Goal: Task Accomplishment & Management: Use online tool/utility

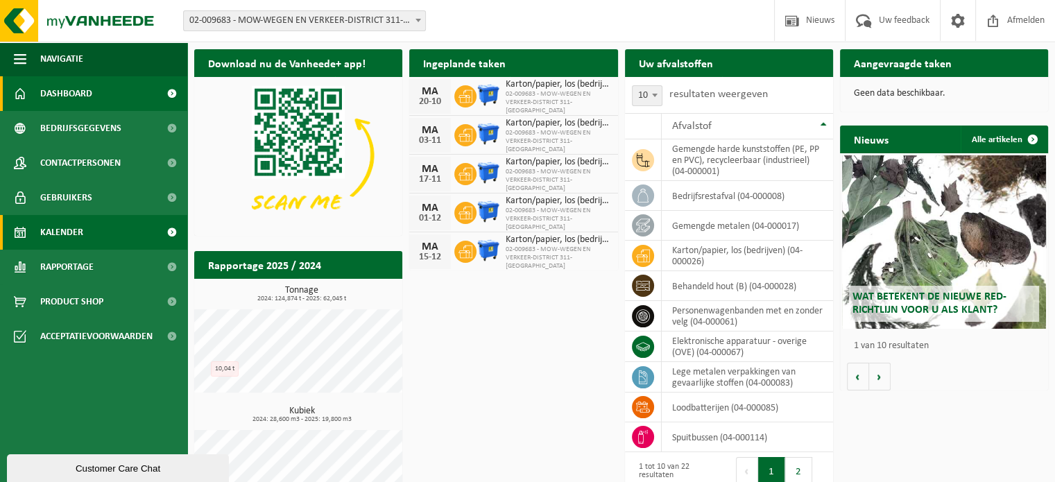
click at [64, 230] on span "Kalender" at bounding box center [61, 232] width 43 height 35
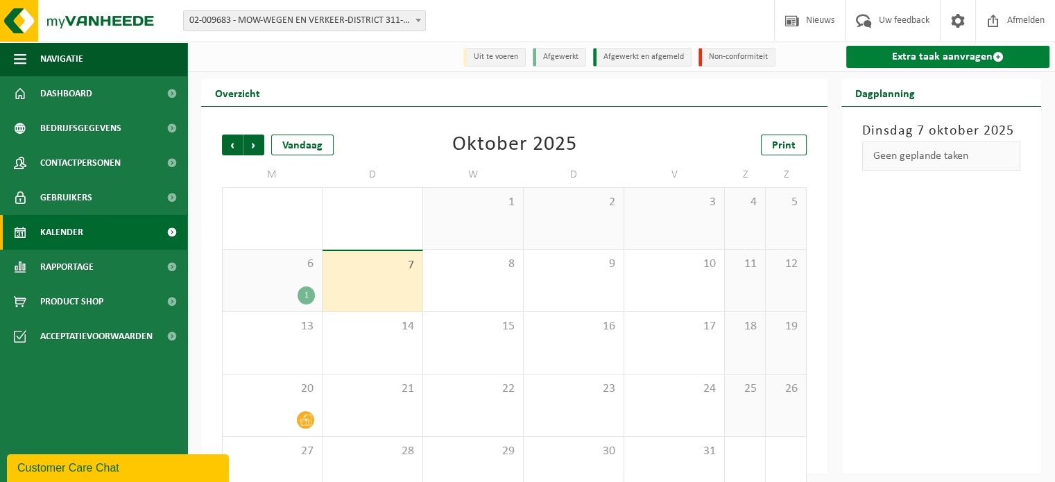
click at [940, 54] on link "Extra taak aanvragen" at bounding box center [947, 57] width 203 height 22
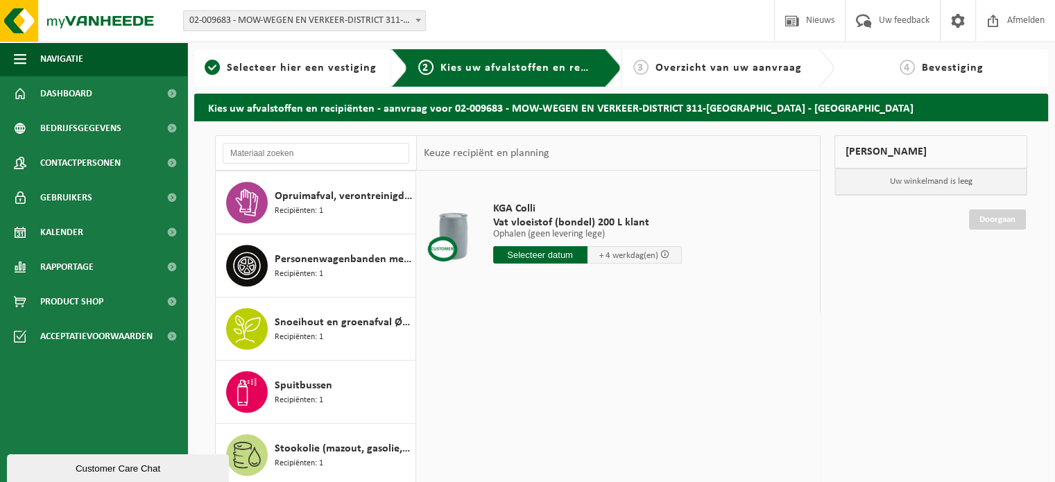
scroll to position [832, 0]
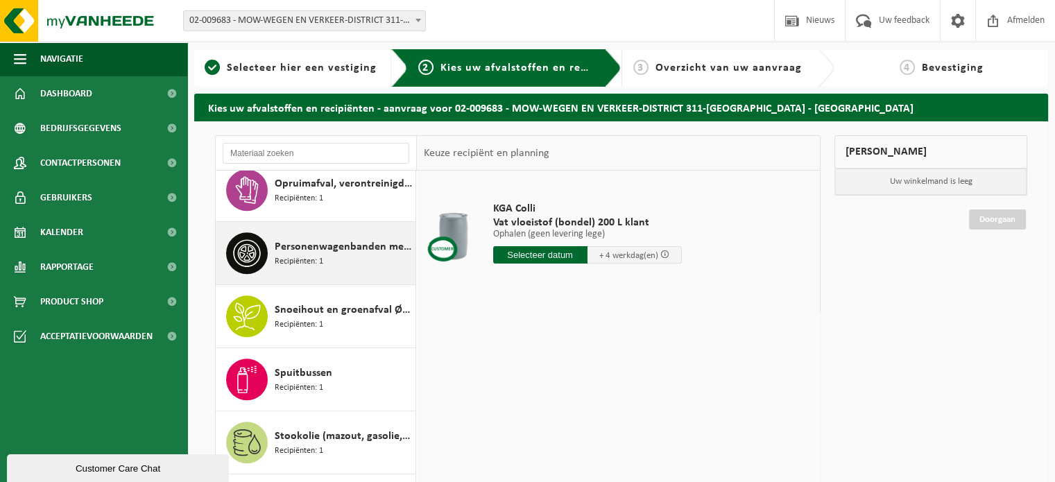
click at [330, 246] on span "Personenwagenbanden met en zonder velg" at bounding box center [343, 247] width 137 height 17
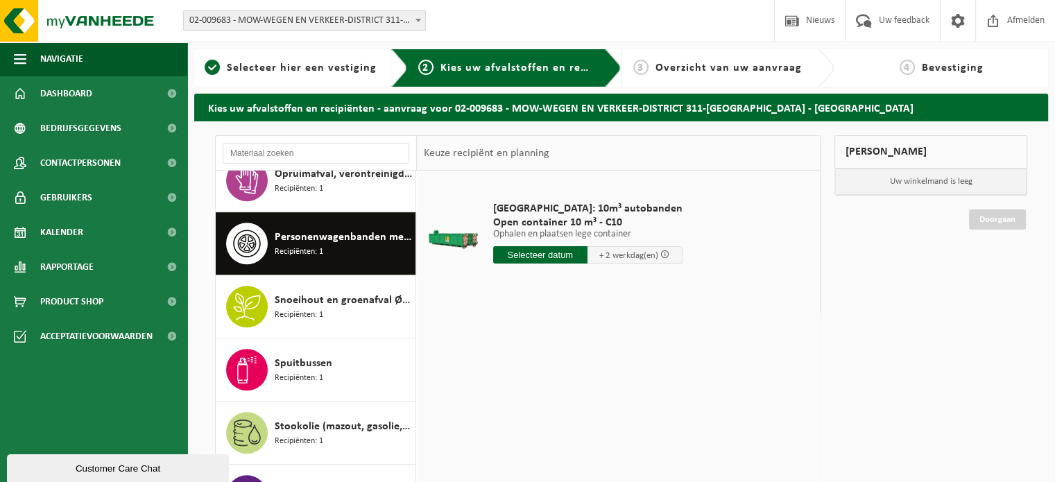
click at [548, 246] on input "text" at bounding box center [540, 254] width 95 height 17
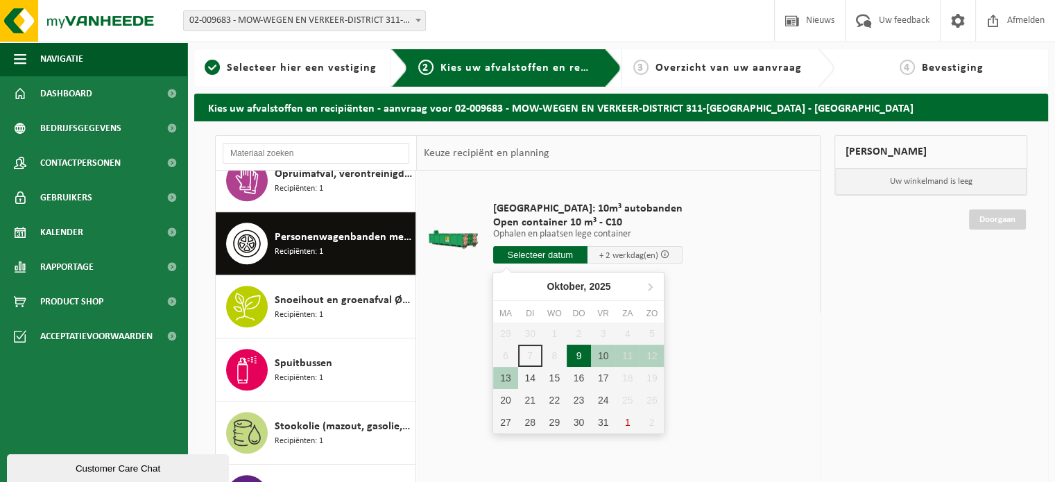
click at [576, 356] on div "9" at bounding box center [579, 356] width 24 height 22
type input "Van 2025-10-09"
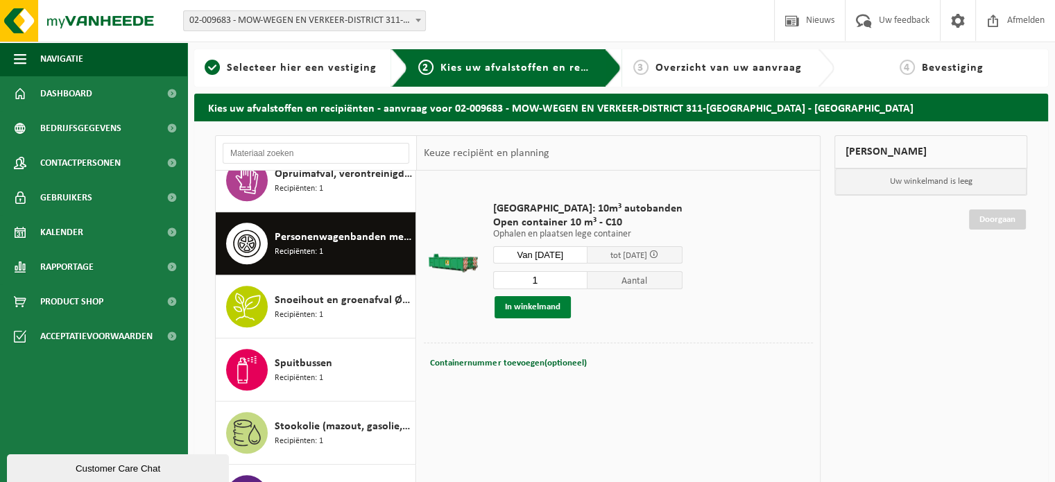
click at [546, 310] on button "In winkelmand" at bounding box center [532, 307] width 76 height 22
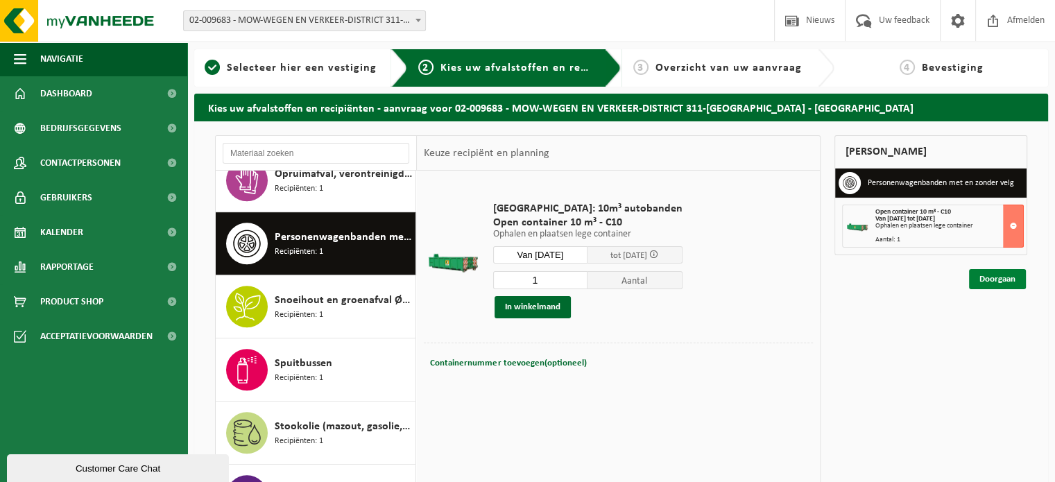
click at [990, 275] on link "Doorgaan" at bounding box center [997, 279] width 57 height 20
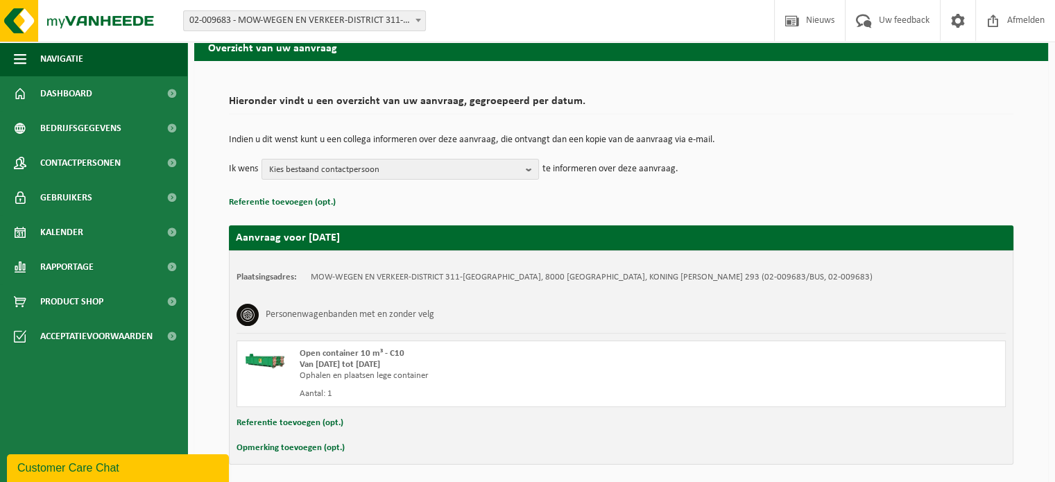
scroll to position [112, 0]
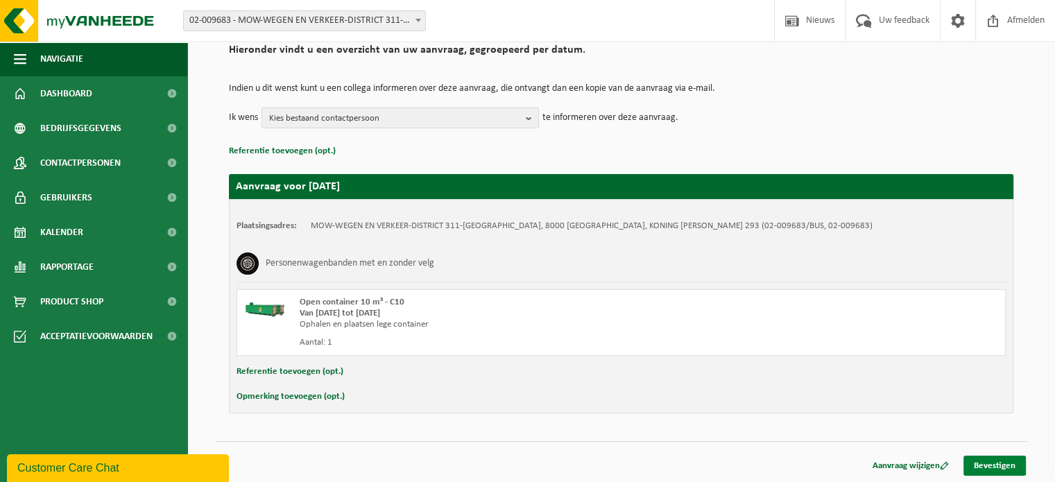
click at [996, 465] on link "Bevestigen" at bounding box center [994, 466] width 62 height 20
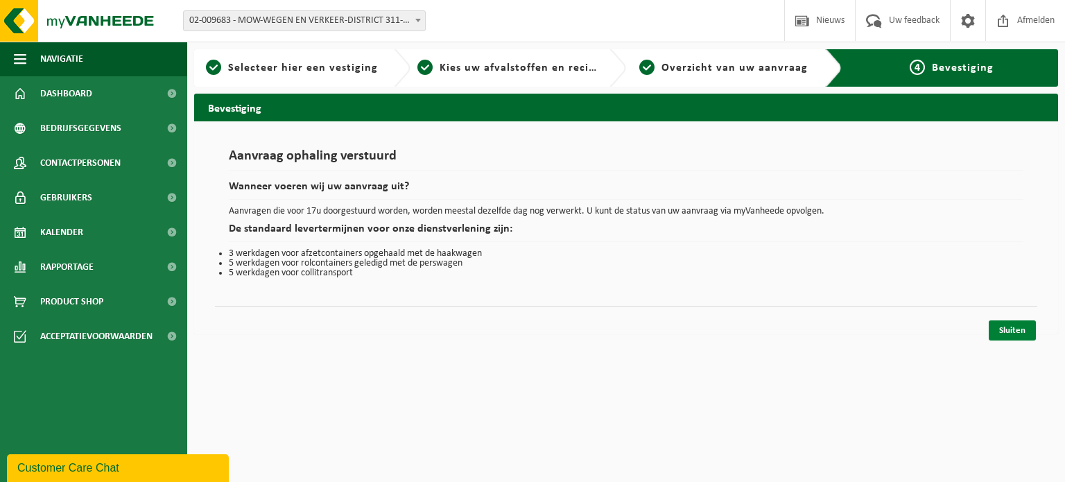
click at [1016, 330] on link "Sluiten" at bounding box center [1012, 330] width 47 height 20
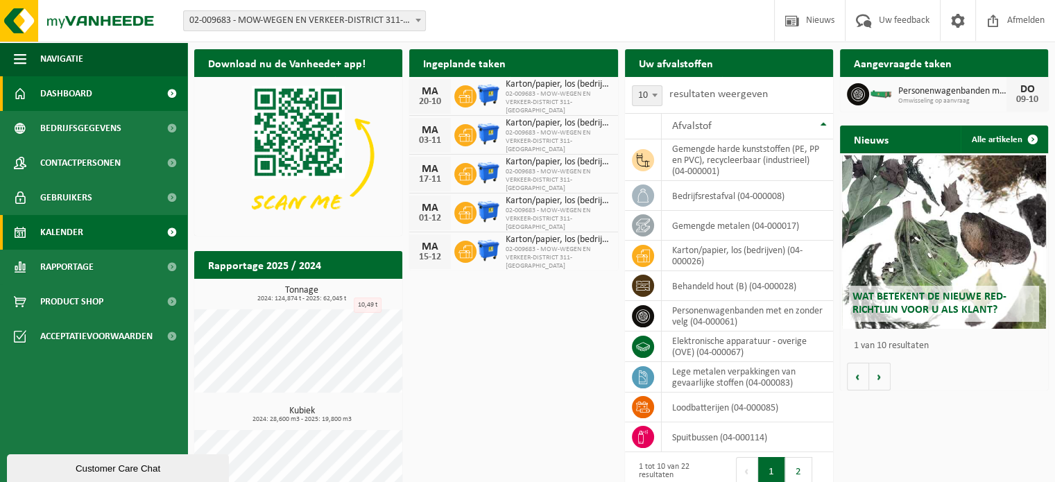
click at [73, 239] on span "Kalender" at bounding box center [61, 232] width 43 height 35
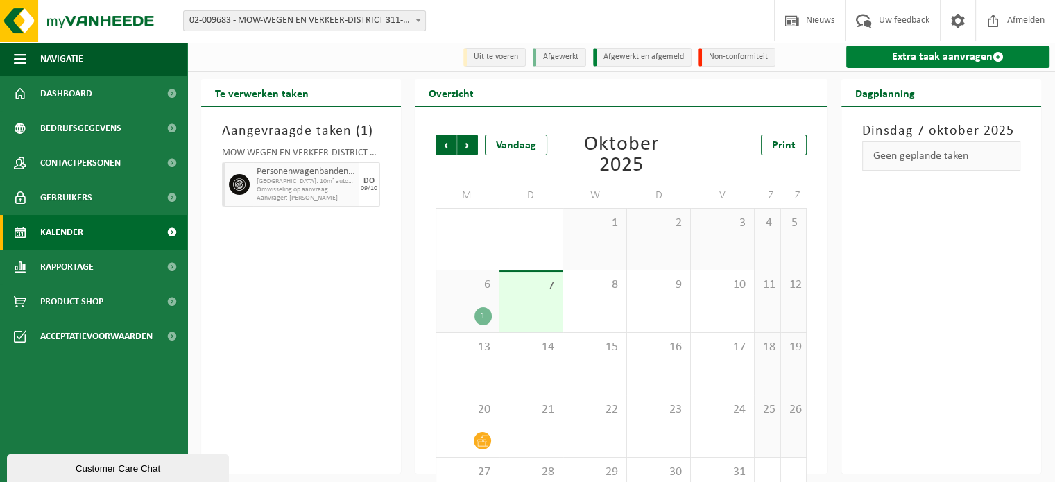
click at [951, 60] on link "Extra taak aanvragen" at bounding box center [947, 57] width 203 height 22
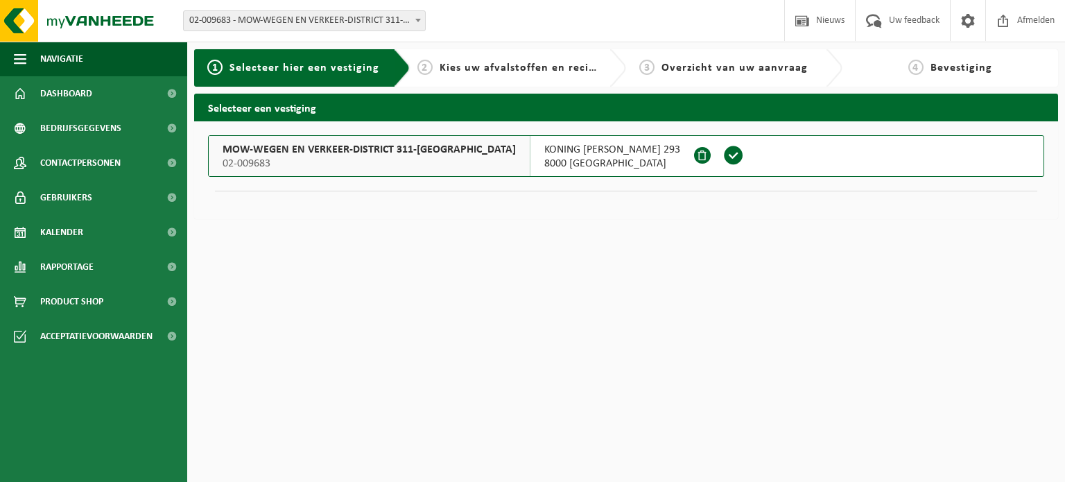
click at [696, 168] on button "MOW-WEGEN EN VERKEER-DISTRICT 311-BRUGGE 02-009683 KONING ALBERT I LAAN 293 800…" at bounding box center [626, 156] width 836 height 42
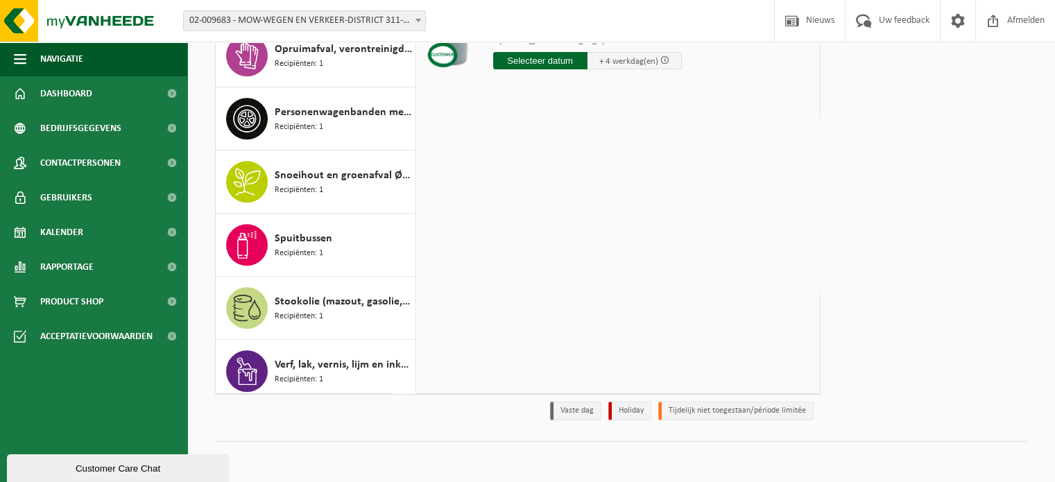
scroll to position [842, 0]
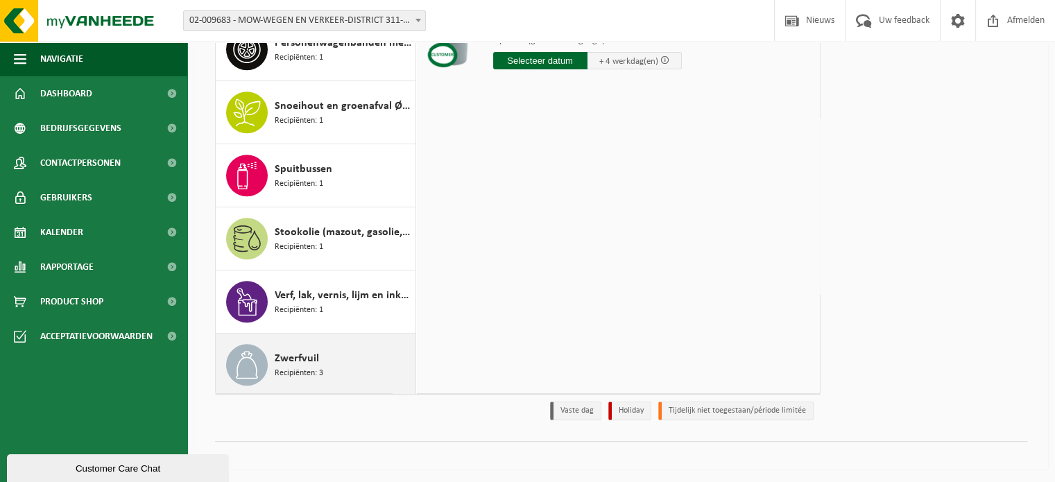
click at [343, 354] on div "Zwerfvuil Recipiënten: 3" at bounding box center [343, 365] width 137 height 42
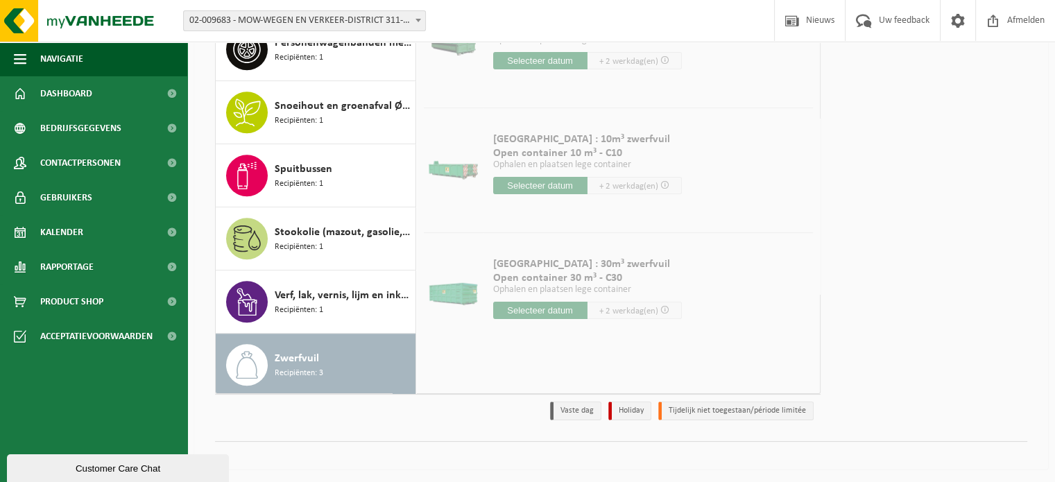
scroll to position [55, 0]
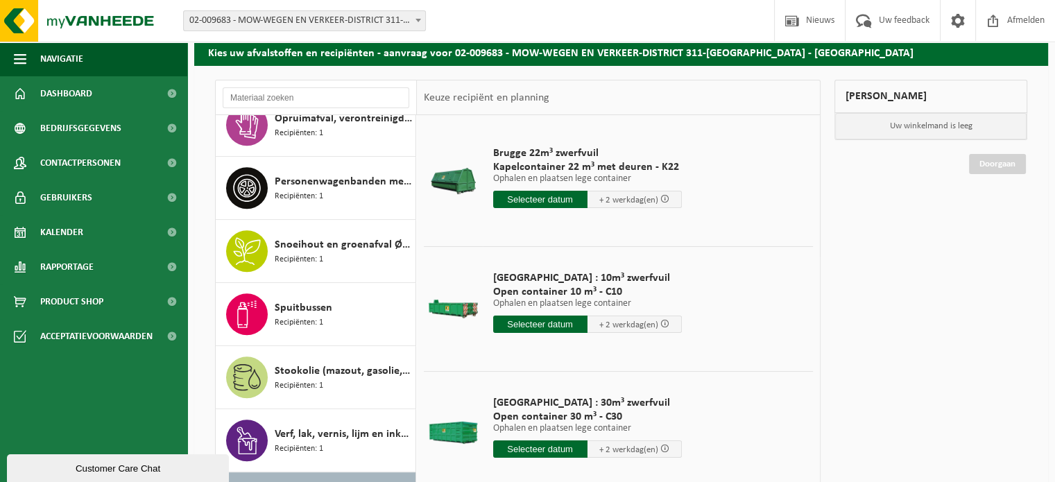
click at [537, 200] on input "text" at bounding box center [540, 199] width 94 height 17
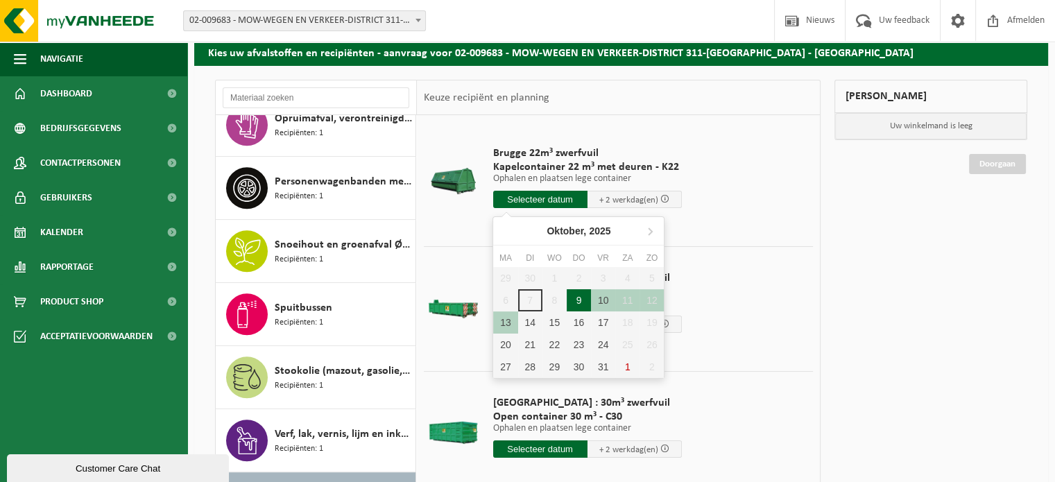
click at [575, 293] on div "9" at bounding box center [579, 300] width 24 height 22
type input "Van 2025-10-09"
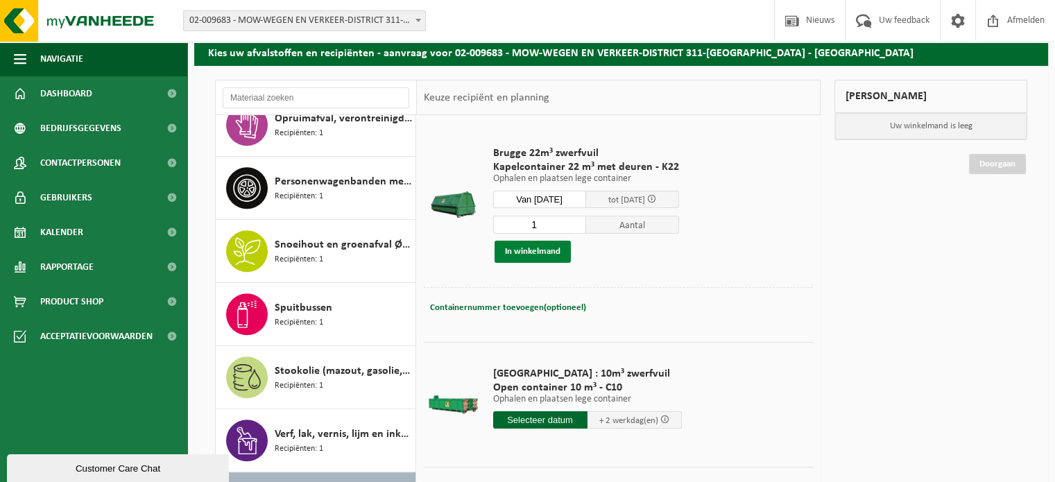
click at [546, 254] on button "In winkelmand" at bounding box center [532, 252] width 76 height 22
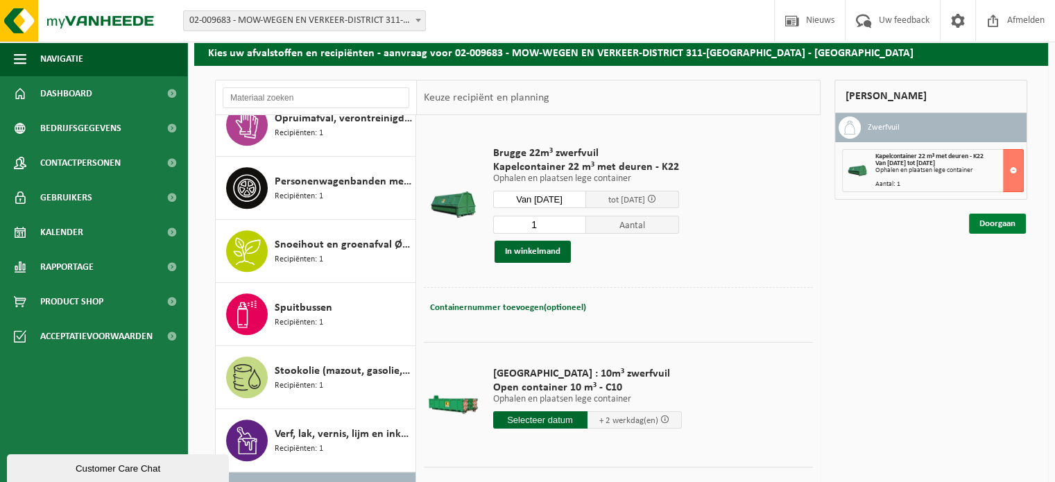
click at [1002, 217] on link "Doorgaan" at bounding box center [997, 224] width 57 height 20
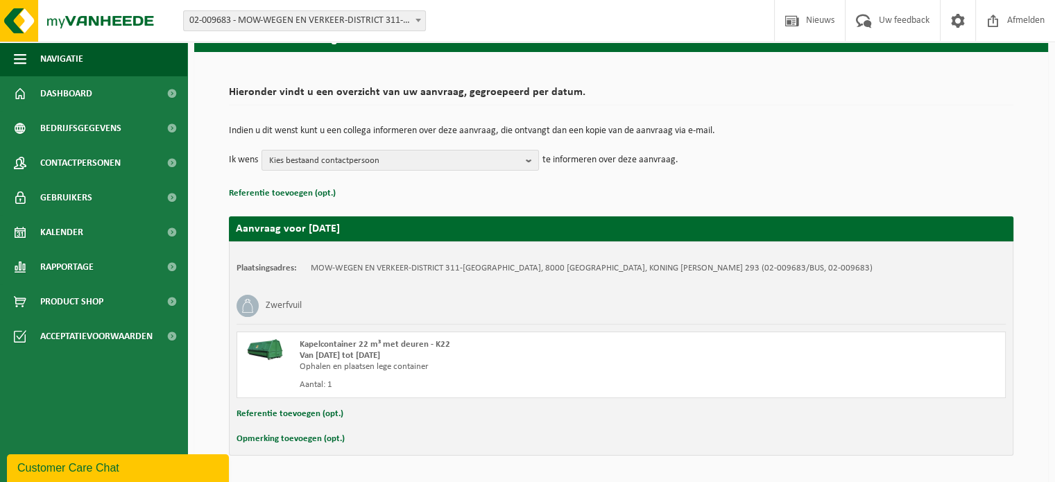
scroll to position [112, 0]
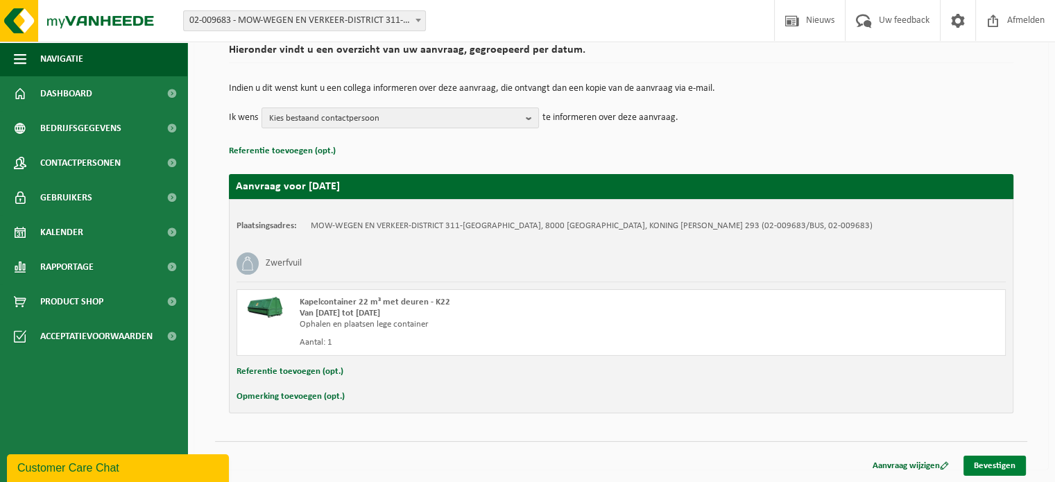
click at [1008, 463] on link "Bevestigen" at bounding box center [994, 466] width 62 height 20
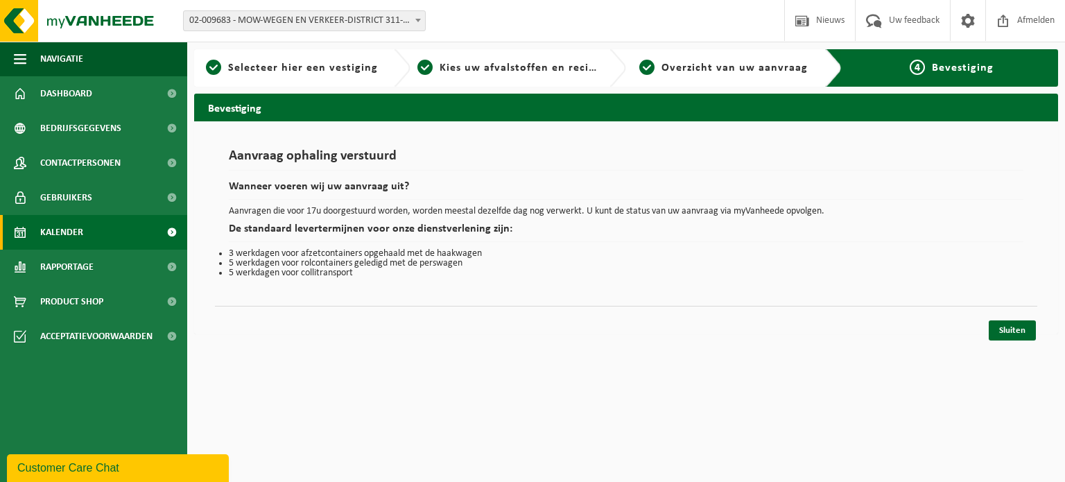
click at [53, 234] on span "Kalender" at bounding box center [61, 232] width 43 height 35
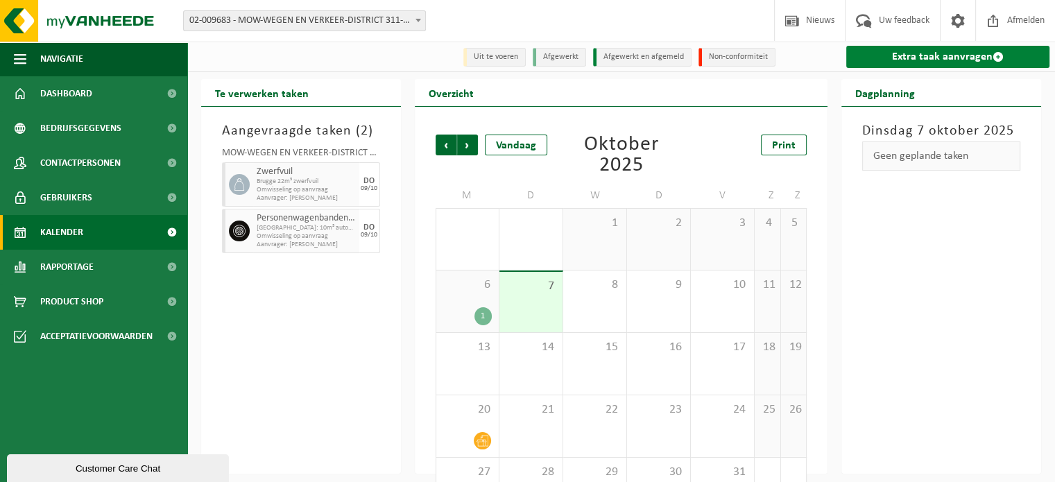
click at [950, 62] on link "Extra taak aanvragen" at bounding box center [947, 57] width 203 height 22
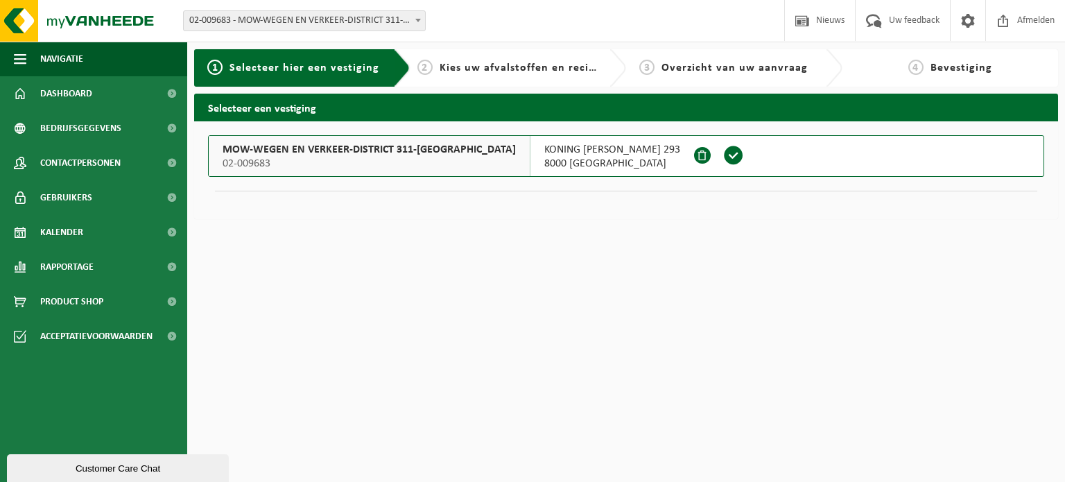
click at [544, 166] on span "8000 [GEOGRAPHIC_DATA]" at bounding box center [612, 164] width 136 height 14
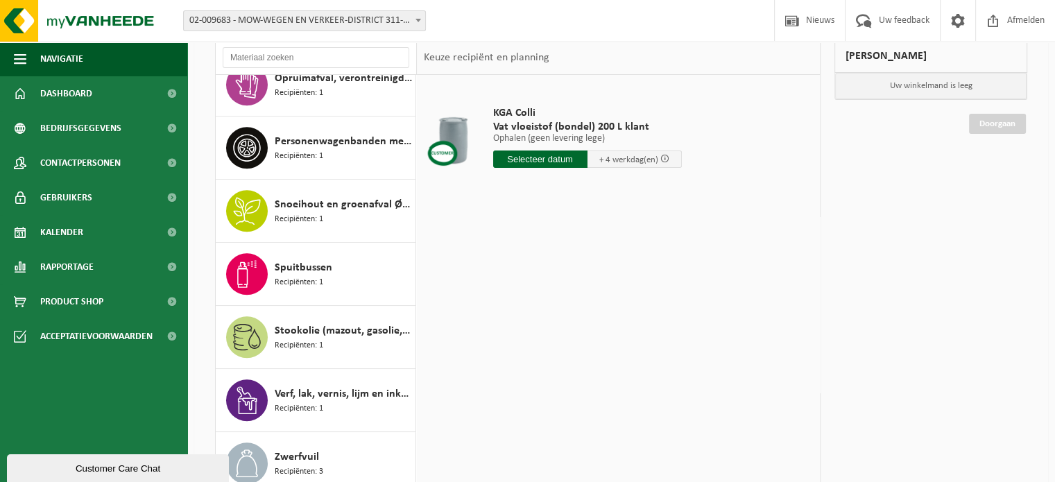
scroll to position [194, 0]
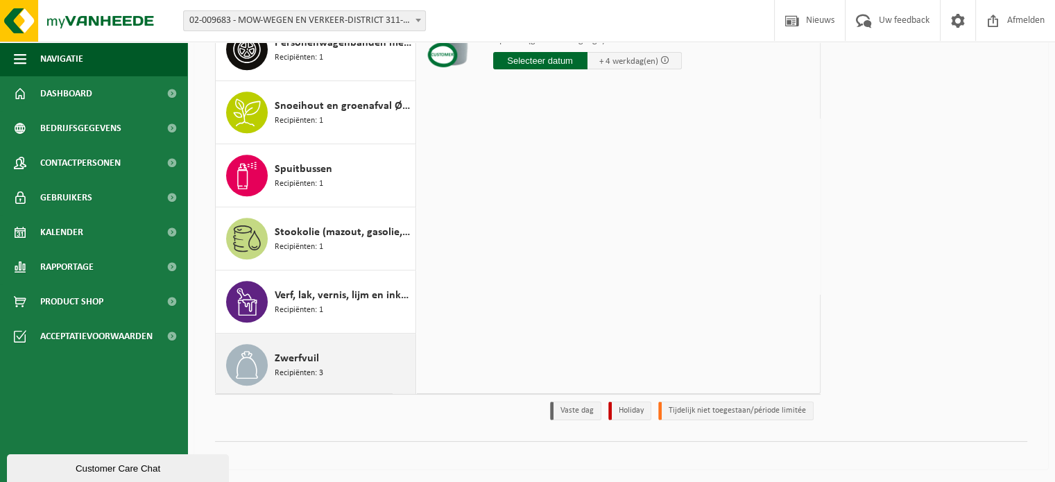
click at [327, 358] on div "Zwerfvuil Recipiënten: 3" at bounding box center [343, 365] width 137 height 42
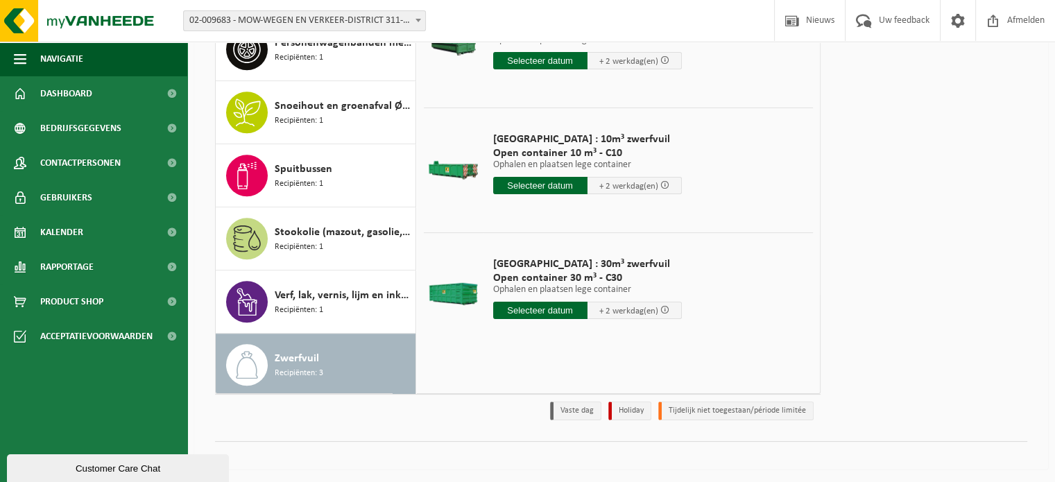
click at [533, 304] on input "text" at bounding box center [540, 310] width 94 height 17
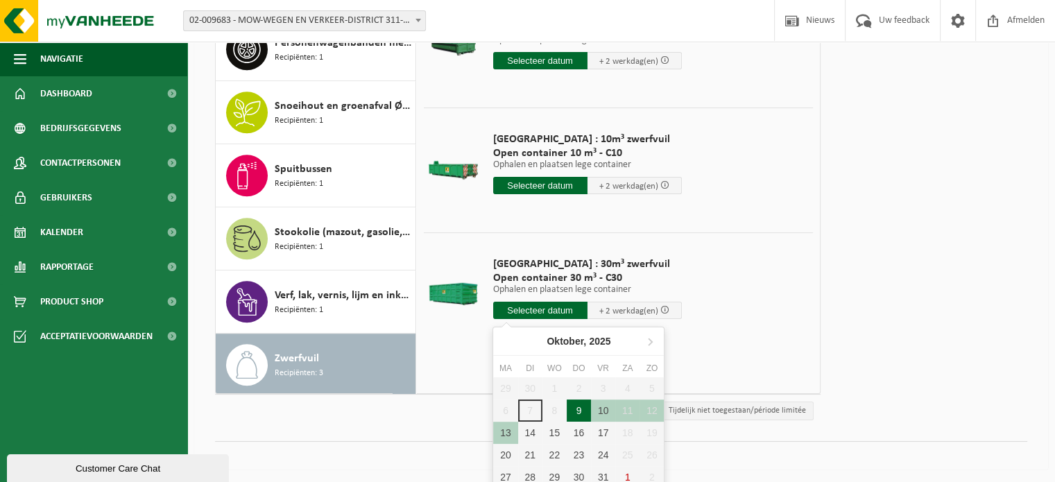
click at [574, 406] on div "9" at bounding box center [579, 410] width 24 height 22
type input "Van 2025-10-09"
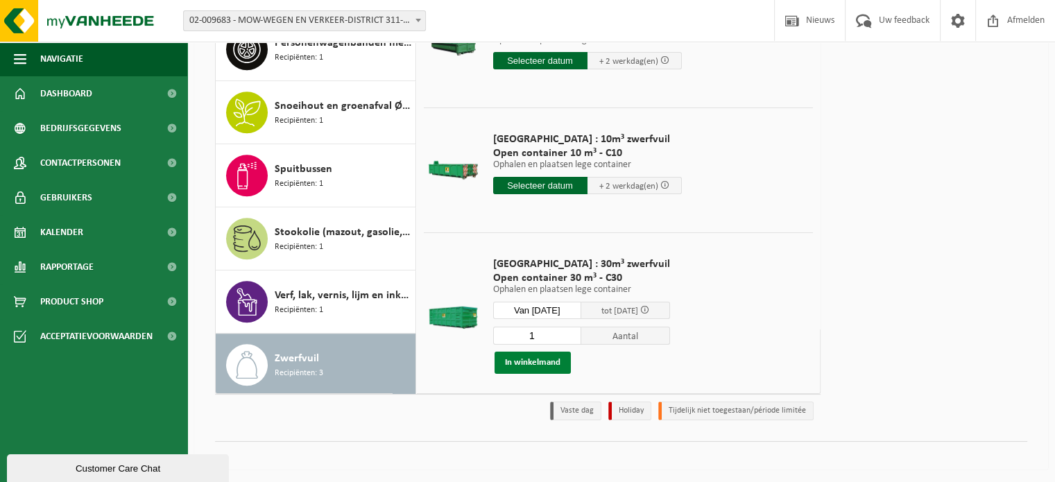
click at [521, 365] on button "In winkelmand" at bounding box center [532, 363] width 76 height 22
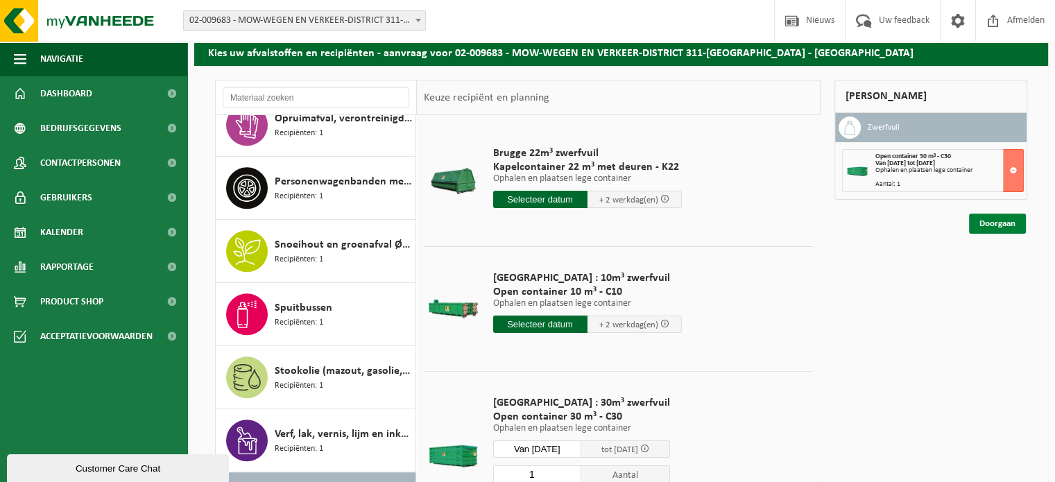
click at [988, 222] on link "Doorgaan" at bounding box center [997, 224] width 57 height 20
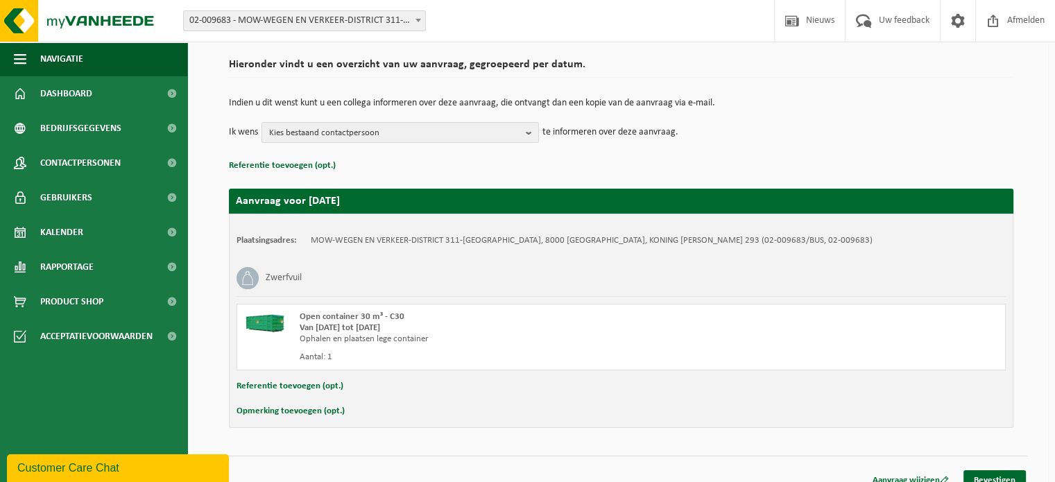
scroll to position [112, 0]
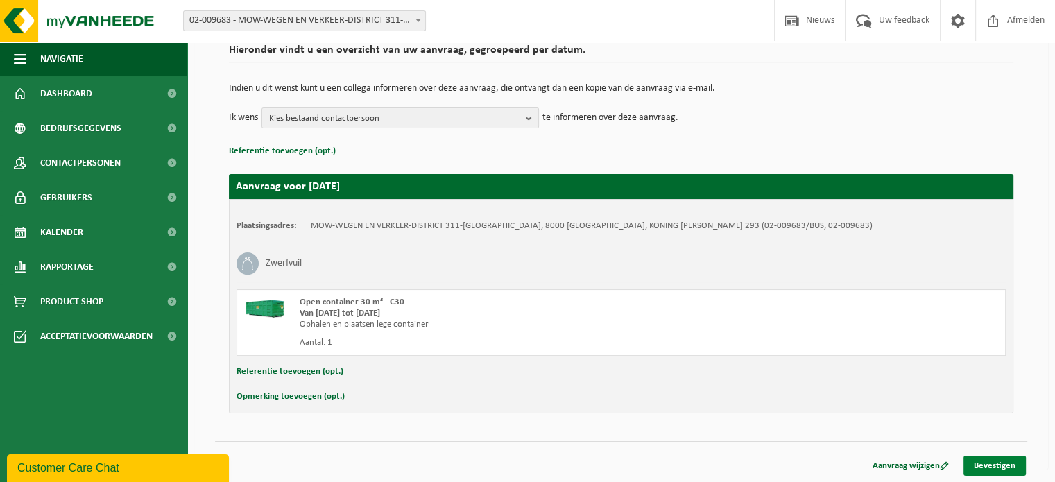
click at [982, 465] on link "Bevestigen" at bounding box center [994, 466] width 62 height 20
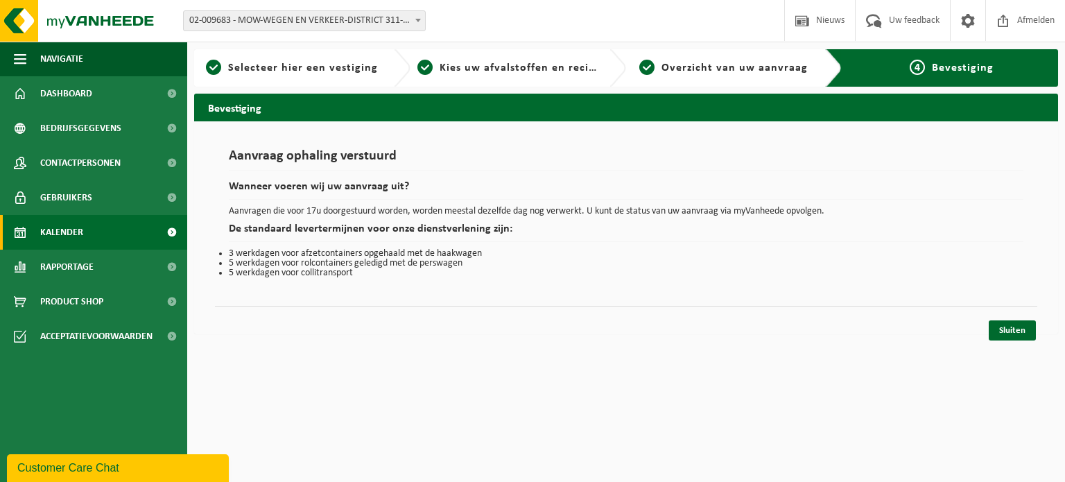
click at [72, 239] on span "Kalender" at bounding box center [61, 232] width 43 height 35
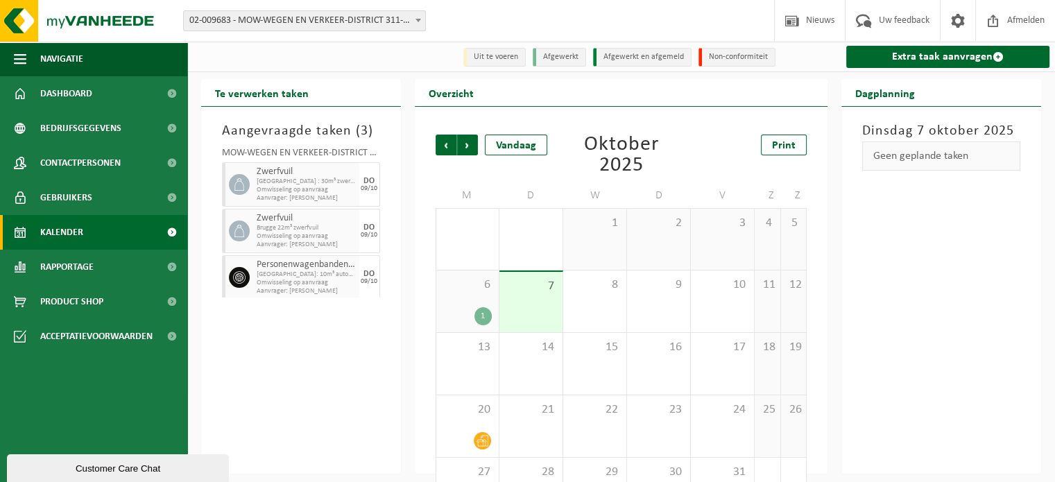
click at [60, 228] on span "Kalender" at bounding box center [61, 232] width 43 height 35
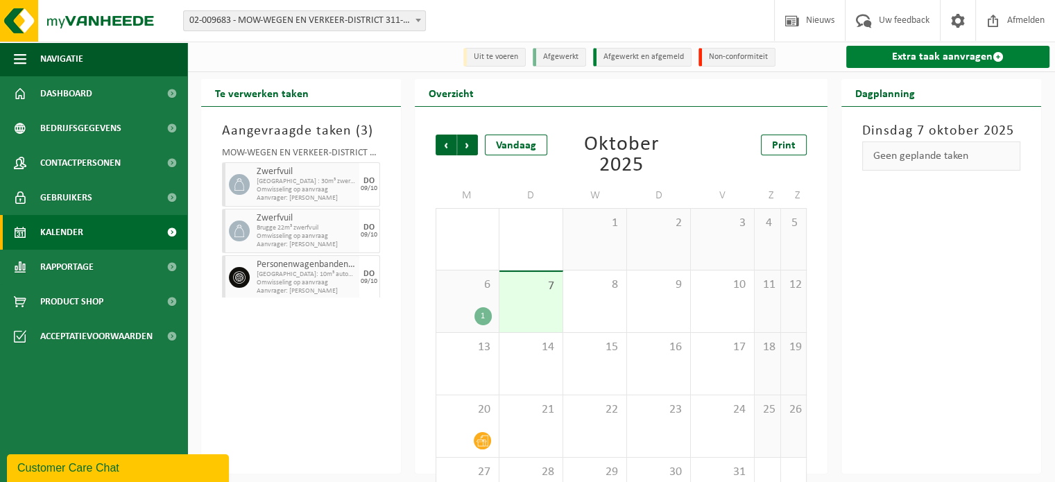
click at [937, 58] on link "Extra taak aanvragen" at bounding box center [947, 57] width 203 height 22
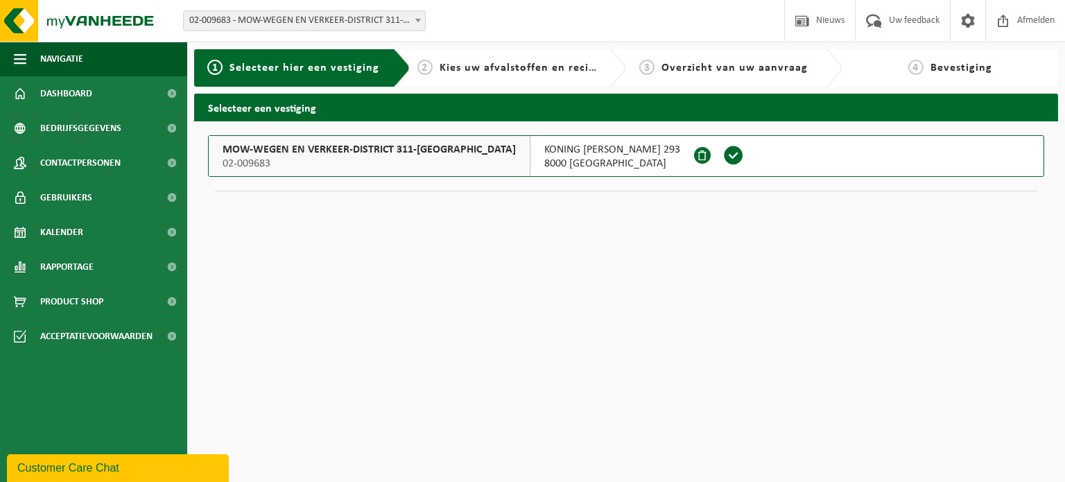
click at [800, 171] on button "MOW-WEGEN EN VERKEER-DISTRICT 311-[GEOGRAPHIC_DATA] 02-009683 KONING [PERSON_NA…" at bounding box center [626, 156] width 836 height 42
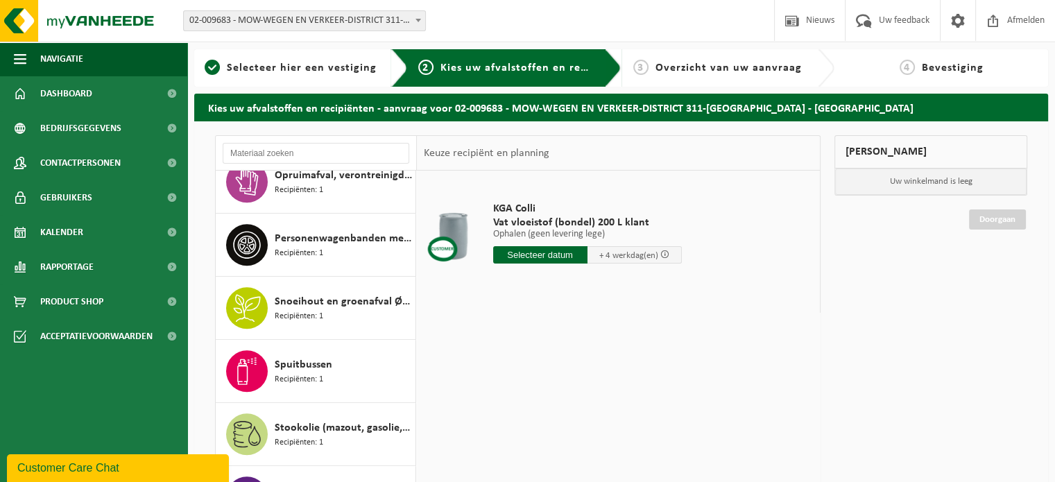
scroll to position [842, 0]
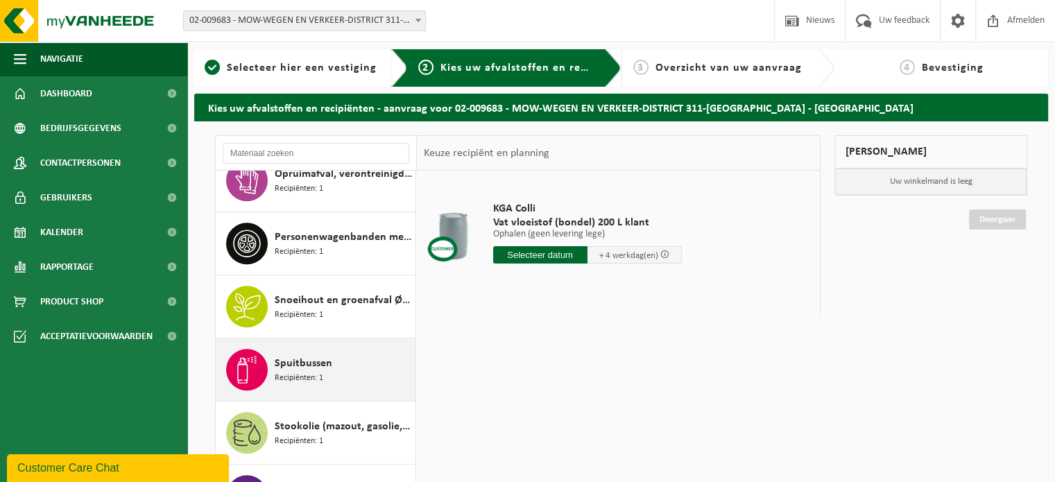
click at [313, 364] on span "Spuitbussen" at bounding box center [304, 363] width 58 height 17
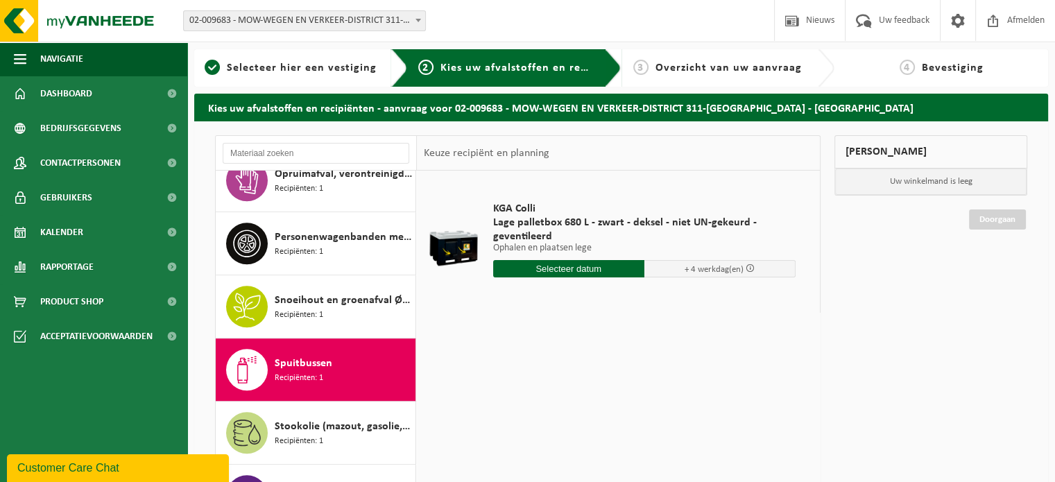
click at [601, 269] on input "text" at bounding box center [568, 268] width 151 height 17
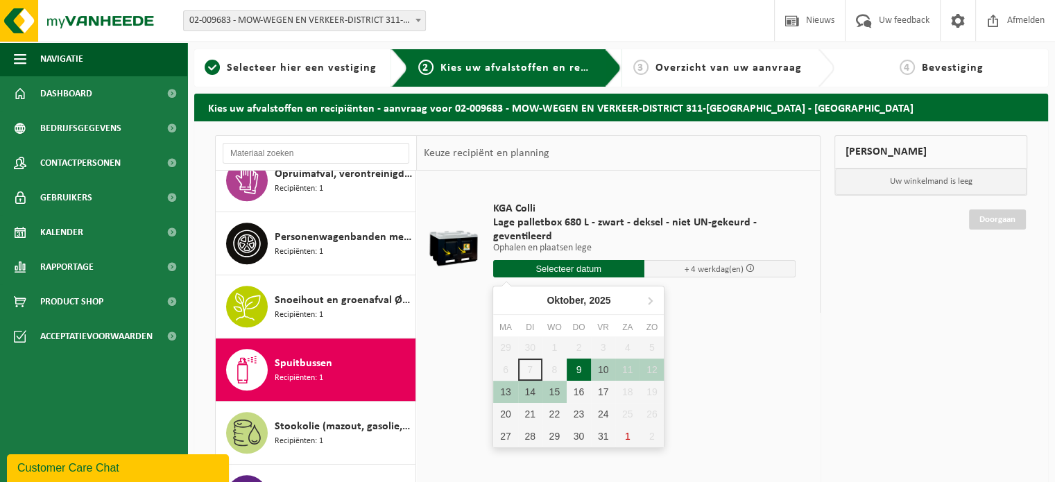
click at [580, 367] on div "9" at bounding box center [579, 370] width 24 height 22
type input "Van 2025-10-09"
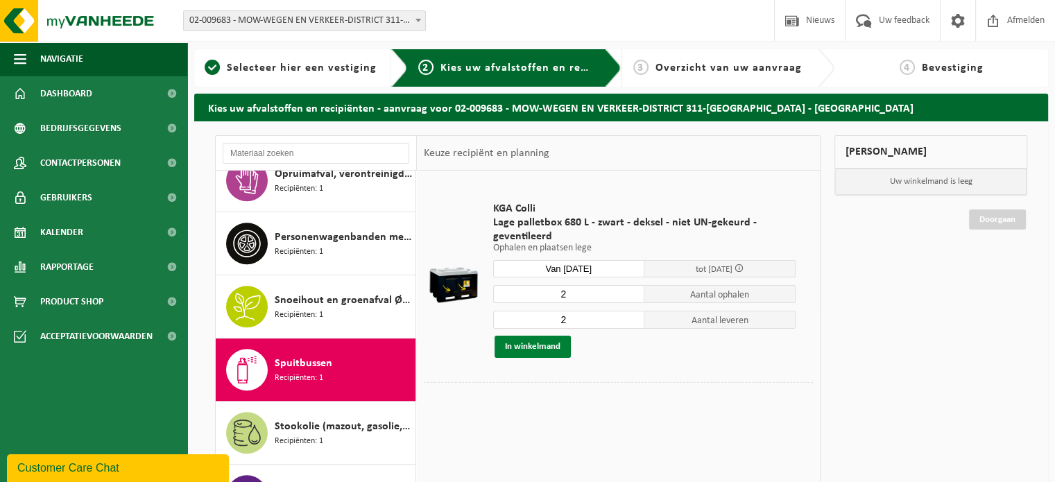
click at [546, 343] on button "In winkelmand" at bounding box center [532, 347] width 76 height 22
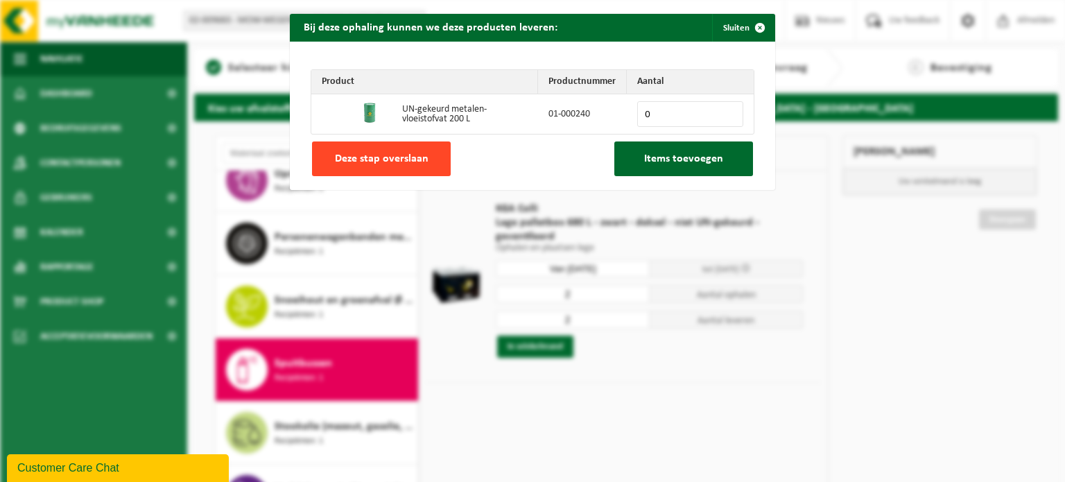
click at [427, 154] on button "Deze stap overslaan" at bounding box center [381, 158] width 139 height 35
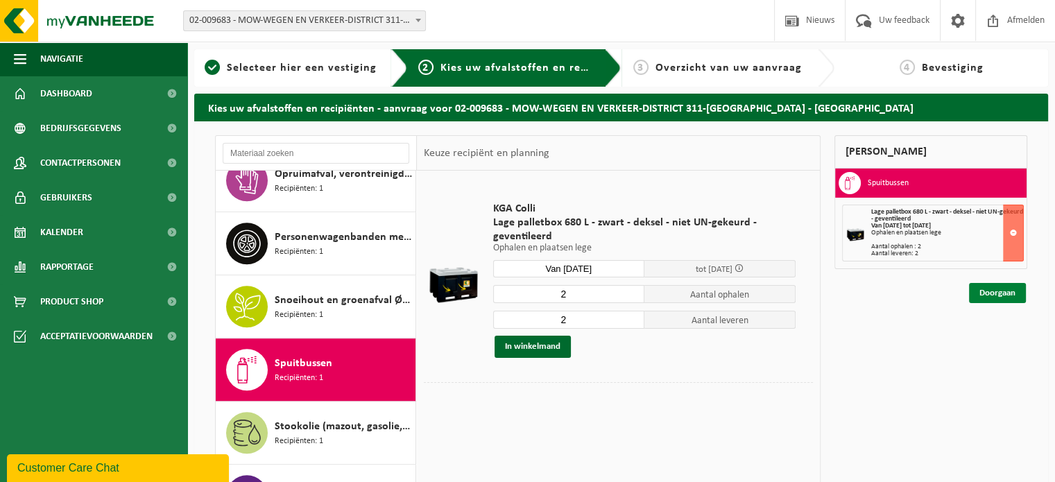
click at [987, 291] on link "Doorgaan" at bounding box center [997, 293] width 57 height 20
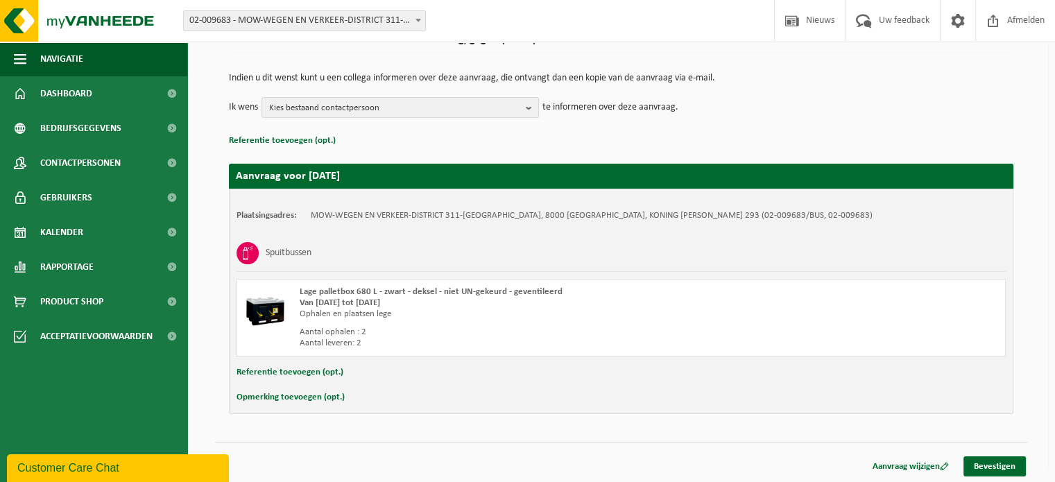
scroll to position [123, 0]
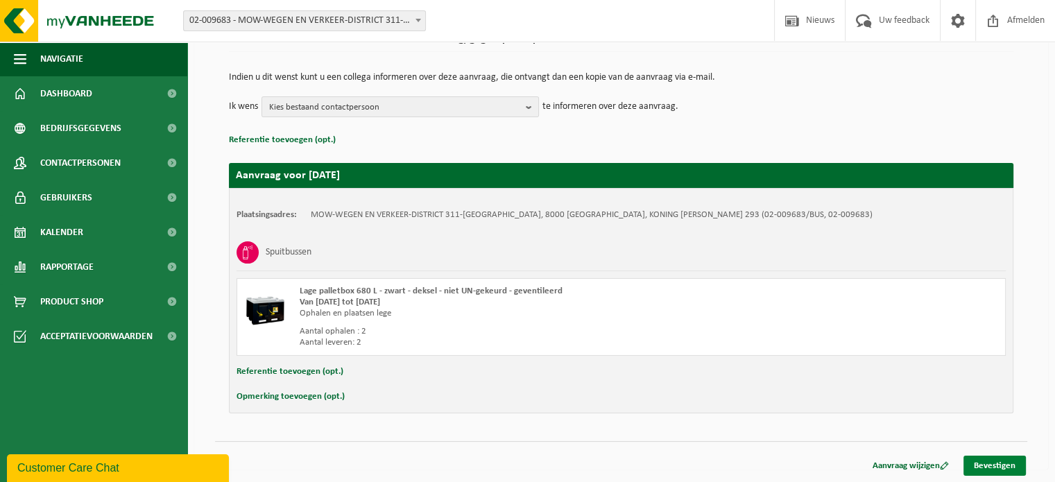
click at [996, 465] on link "Bevestigen" at bounding box center [994, 466] width 62 height 20
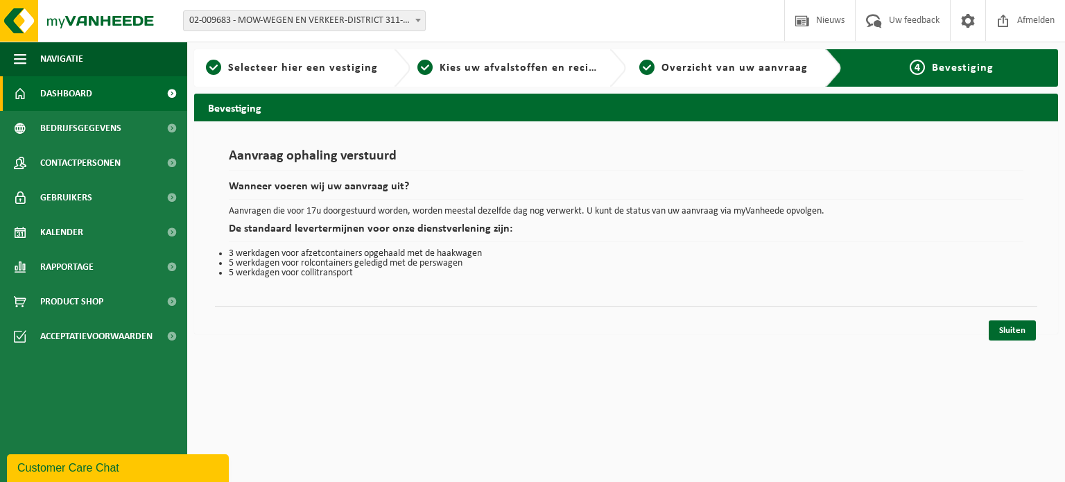
click at [72, 98] on span "Dashboard" at bounding box center [66, 93] width 52 height 35
